Goal: Task Accomplishment & Management: Complete application form

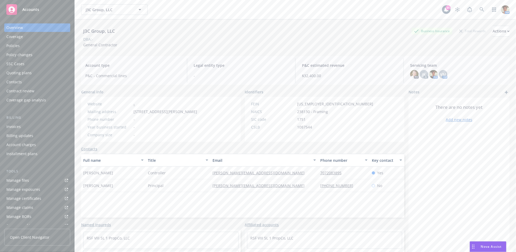
click at [24, 71] on div "Quoting plans" at bounding box center [18, 73] width 25 height 9
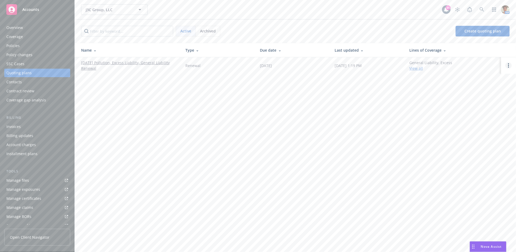
click at [509, 65] on circle "Open options" at bounding box center [508, 65] width 1 height 1
click at [493, 28] on span "Copy logging email" at bounding box center [481, 29] width 47 height 5
click at [125, 61] on link "[DATE] Pollution, Excess Liability, General Liability Renewal" at bounding box center [129, 65] width 96 height 11
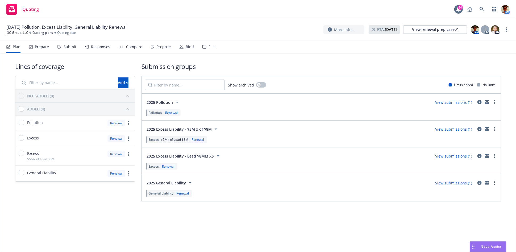
click at [98, 49] on div "Responses" at bounding box center [97, 46] width 25 height 13
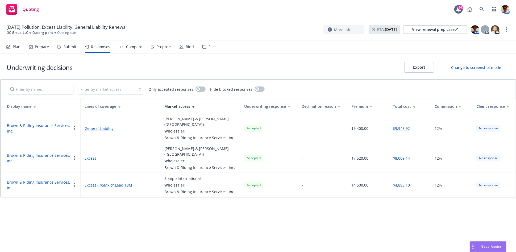
click at [164, 47] on div "Propose" at bounding box center [163, 47] width 14 height 4
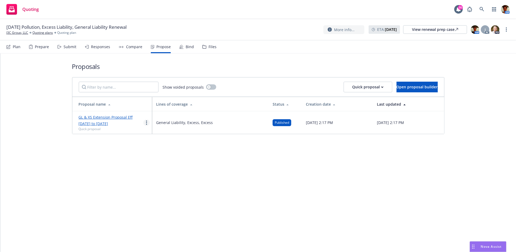
click at [145, 124] on link "more" at bounding box center [146, 122] width 6 height 6
click at [168, 157] on span "Log client response" at bounding box center [166, 156] width 47 height 5
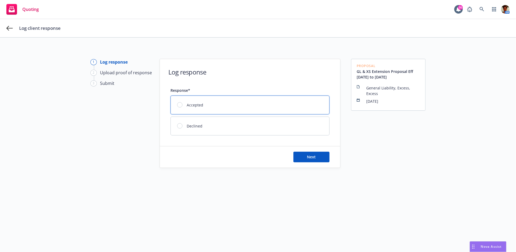
click at [178, 105] on div at bounding box center [179, 104] width 5 height 5
click at [321, 156] on button "Next" at bounding box center [311, 157] width 36 height 11
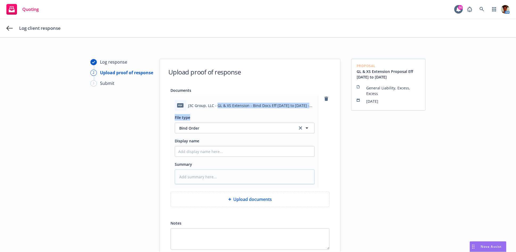
drag, startPoint x: 216, startPoint y: 105, endPoint x: 300, endPoint y: 116, distance: 85.2
click at [300, 116] on div "pdf J3C Group, LLC - GL & XS Extension - Bind Docs Eff [DATE] to [DATE] - Signe…" at bounding box center [244, 141] width 148 height 93
copy div "GL & XS Extension - Bind Docs Eff [DATE] to [DATE] - Signed [DATE].pdf File type"
click at [227, 153] on input "Display name" at bounding box center [244, 151] width 139 height 10
paste input "GL & XS Extension - Bind Docs Eff [DATE] to [DATE] - Signed [DATE].pdf File type"
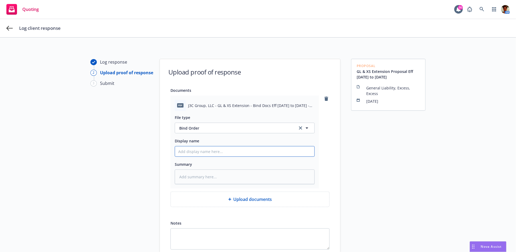
type textarea "x"
type input "GL & XS Extension - Bind Docs Eff [DATE] to [DATE] - Signed [DATE].pdf File type"
type textarea "x"
type input "GL & XS Extension - Bind Docs Eff [DATE] to [DATE] - Signed [DATE].pdf File typ"
type textarea "x"
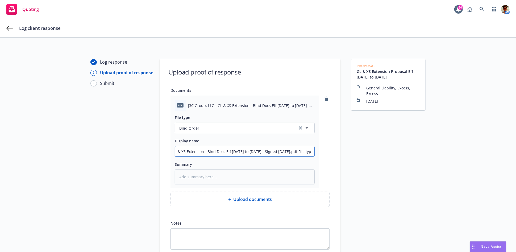
type input "GL & XS Extension - Bind Docs Eff [DATE] to [DATE] - Signed [DATE].pdf File ty"
type textarea "x"
type input "GL & XS Extension - Bind Docs Eff [DATE] to [DATE] - Signed [DATE].pdf File t"
type textarea "x"
type input "GL & XS Extension - Bind Docs Eff [DATE] to [DATE] - Signed [DATE].pdf File"
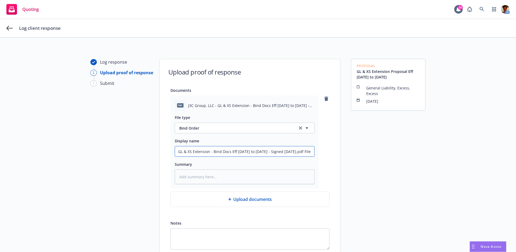
type textarea "x"
type input "GL & XS Extension - Bind Docs Eff [DATE] to [DATE] - Signed [DATE].pdf File"
type textarea "x"
type input "GL & XS Extension - Bind Docs Eff [DATE] to [DATE] - Signed [DATE].pdf Fil"
type textarea "x"
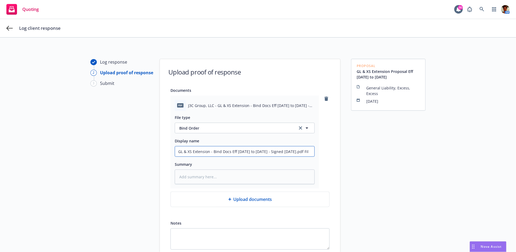
type input "GL & XS Extension - Bind Docs Eff [DATE] to [DATE] - Signed [DATE].pdf Fi"
type textarea "x"
type input "GL & XS Extension - Bind Docs Eff [DATE] to [DATE] - Signed [DATE].pdf F"
type textarea "x"
type input "GL & XS Extension - Bind Docs Eff [DATE] to [DATE] - Signed [DATE].pdf"
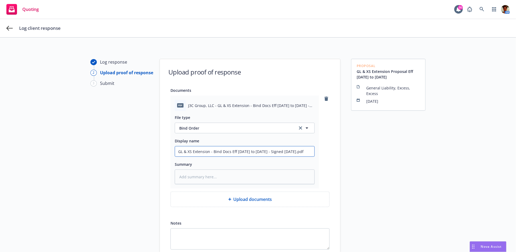
type textarea "x"
type input "GL & XS Extension - Bind Docs Eff [DATE] to [DATE] - Signed [DATE].pd"
type textarea "x"
type input "GL & XS Extension - Bind Docs Eff [DATE] to [DATE] - Signed [DATE].p"
type textarea "x"
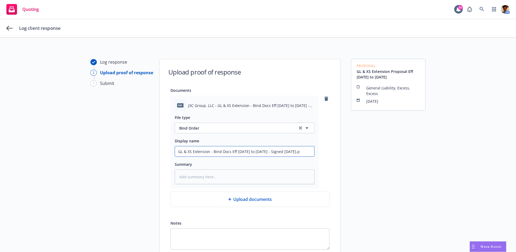
type input "GL & XS Extension - Bind Docs Eff [DATE] to [DATE] - Signed [DATE]."
type textarea "x"
type input "GL & XS Extension - Bind Docs Eff [DATE] to [DATE] - Signed [DATE]"
click at [232, 177] on textarea at bounding box center [245, 176] width 140 height 15
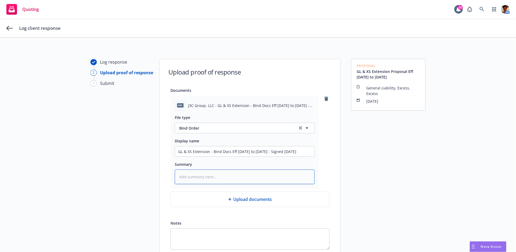
scroll to position [0, 0]
paste textarea "GL & XS Extension - Bind Docs Eff [DATE] to [DATE] - Signed [DATE].pdf File type"
type textarea "x"
type textarea "GL & XS Extension - Bind Docs Eff [DATE] to [DATE] - Signed [DATE].pdf File type"
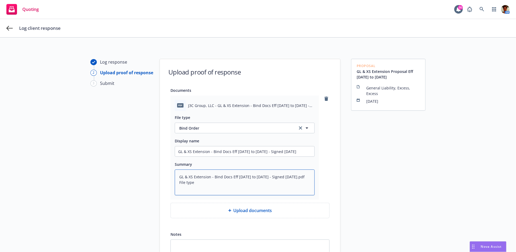
type textarea "x"
type textarea "GL & XS Extension - Bind Docs Eff [DATE] to [DATE] - Signed [DATE].pdf File typ"
type textarea "x"
type textarea "GL & XS Extension - Bind Docs Eff [DATE] to [DATE] - Signed [DATE].pdf File ty"
type textarea "x"
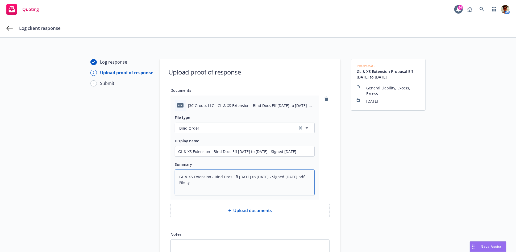
type textarea "GL & XS Extension - Bind Docs Eff [DATE] to [DATE] - Signed [DATE].pdf File t"
type textarea "x"
type textarea "GL & XS Extension - Bind Docs Eff [DATE] to [DATE] - Signed [DATE].pdf File"
type textarea "x"
type textarea "GL & XS Extension - Bind Docs Eff [DATE] to [DATE] - Signed [DATE].pdf File"
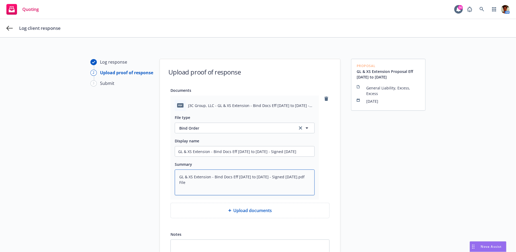
type textarea "x"
type textarea "GL & XS Extension - Bind Docs Eff [DATE] to [DATE] - Signed [DATE].pdf Fil"
type textarea "x"
type textarea "GL & XS Extension - Bind Docs Eff [DATE] to [DATE] - Signed [DATE].pdf Fi"
type textarea "x"
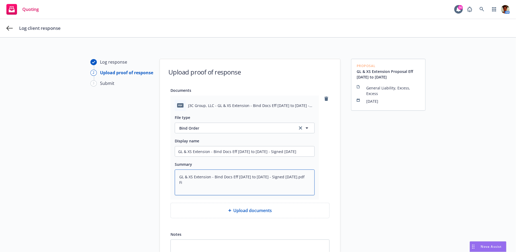
type textarea "GL & XS Extension - Bind Docs Eff [DATE] to [DATE] - Signed [DATE].pdf F"
type textarea "x"
type textarea "GL & XS Extension - Bind Docs Eff [DATE] to [DATE] - Signed [DATE].pdf"
type textarea "x"
type textarea "GL & XS Extension - Bind Docs Eff [DATE] to [DATE] - Signed [DATE].pdf"
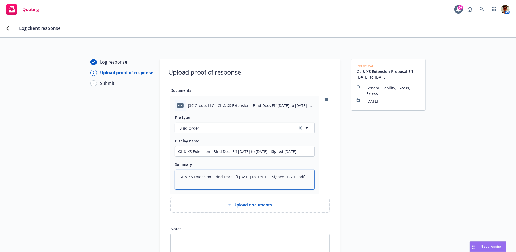
type textarea "x"
type textarea "GL & XS Extension - Bind Docs Eff [DATE] to [DATE] - Signed [DATE].pd"
type textarea "x"
type textarea "GL & XS Extension - Bind Docs Eff [DATE] to [DATE] - Signed [DATE].p"
type textarea "x"
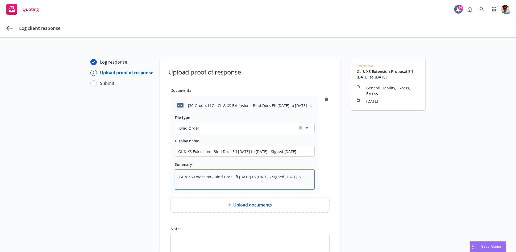
type textarea "GL & XS Extension - Bind Docs Eff [DATE] to [DATE] - Signed [DATE]."
type textarea "x"
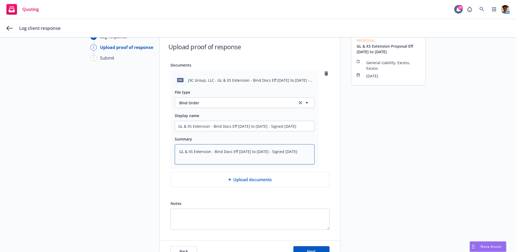
scroll to position [57, 0]
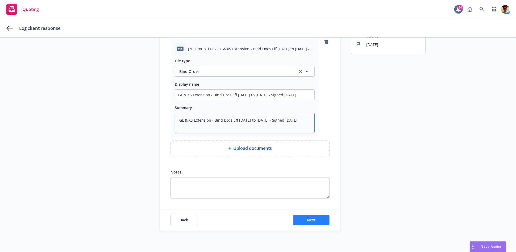
type textarea "GL & XS Extension - Bind Docs Eff [DATE] to [DATE] - Signed [DATE]"
click at [318, 222] on button "Next" at bounding box center [311, 220] width 36 height 11
type textarea "x"
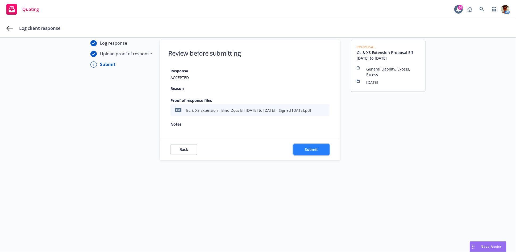
click at [309, 151] on span "Submit" at bounding box center [311, 149] width 13 height 5
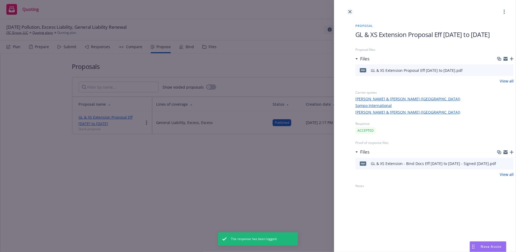
click at [349, 11] on icon "close" at bounding box center [349, 11] width 3 height 3
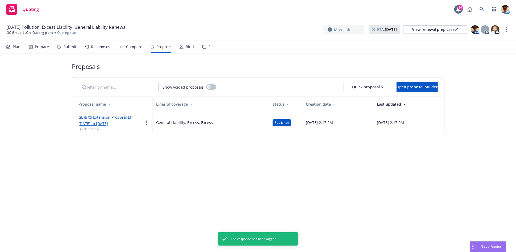
click at [187, 46] on div "Bind" at bounding box center [190, 47] width 8 height 4
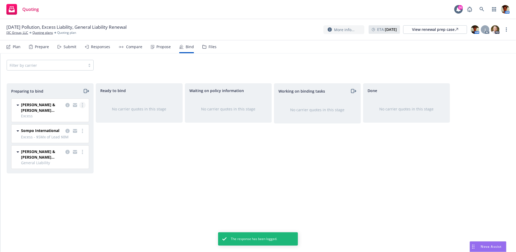
click at [81, 107] on link "more" at bounding box center [82, 105] width 6 height 6
click at [75, 114] on span "Complete preparation" at bounding box center [59, 115] width 52 height 5
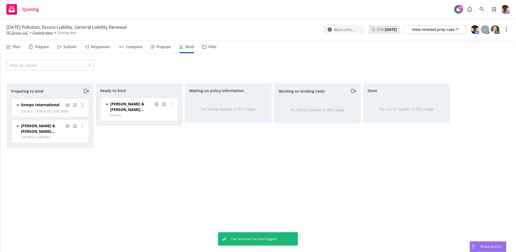
click at [82, 104] on circle "more" at bounding box center [82, 103] width 1 height 1
click at [79, 114] on span "Complete preparation" at bounding box center [59, 115] width 52 height 5
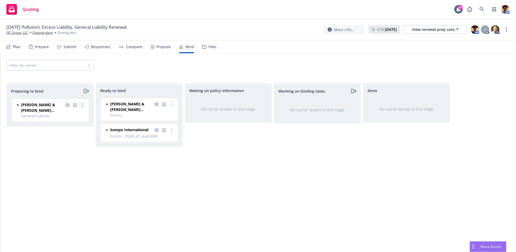
click at [82, 105] on circle "more" at bounding box center [82, 104] width 1 height 1
click at [79, 114] on span "Complete preparation" at bounding box center [59, 115] width 52 height 5
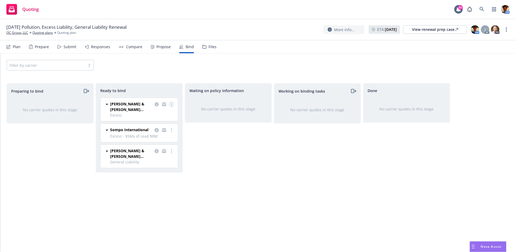
click at [170, 103] on link "more" at bounding box center [171, 104] width 6 height 6
click at [163, 116] on span "Log bind order" at bounding box center [145, 114] width 39 height 5
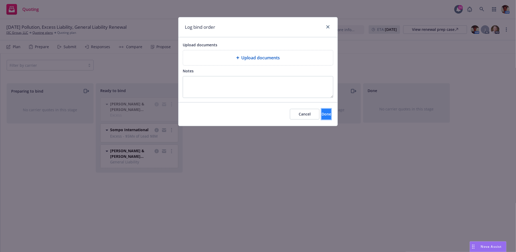
click at [321, 118] on button "Done" at bounding box center [326, 114] width 10 height 11
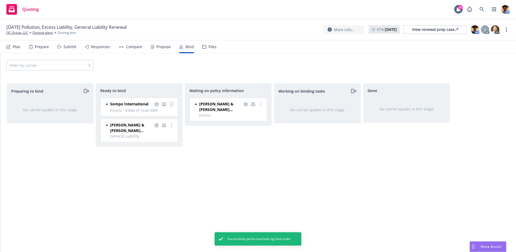
click at [170, 106] on link "more" at bounding box center [171, 104] width 6 height 6
click at [158, 112] on link "Log bind order" at bounding box center [150, 115] width 48 height 11
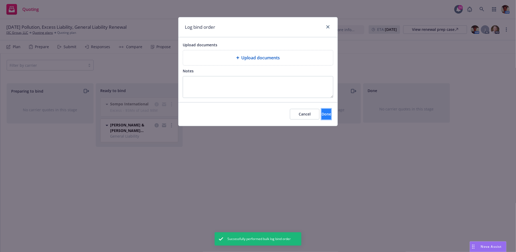
click at [321, 113] on span "Done" at bounding box center [326, 113] width 10 height 5
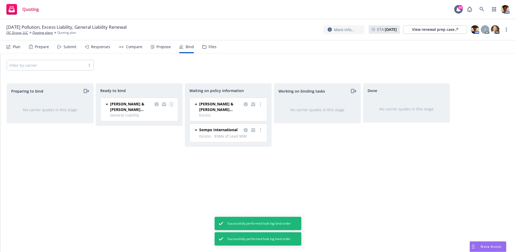
click at [170, 105] on link "more" at bounding box center [171, 104] width 6 height 6
click at [163, 115] on span "Log bind order" at bounding box center [145, 114] width 39 height 5
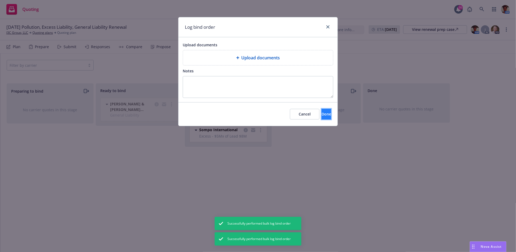
click at [321, 114] on span "Done" at bounding box center [326, 113] width 10 height 5
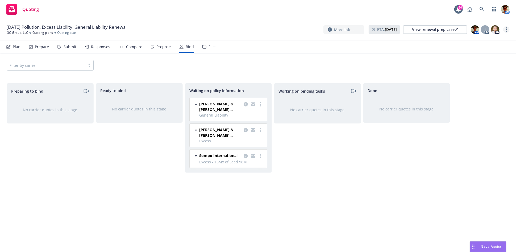
click at [507, 28] on link "more" at bounding box center [506, 29] width 6 height 6
click at [482, 39] on link "Copy logging email" at bounding box center [479, 40] width 59 height 11
click at [13, 32] on link "J3C Group, LLC" at bounding box center [17, 32] width 22 height 5
